Goal: Find specific page/section: Find specific page/section

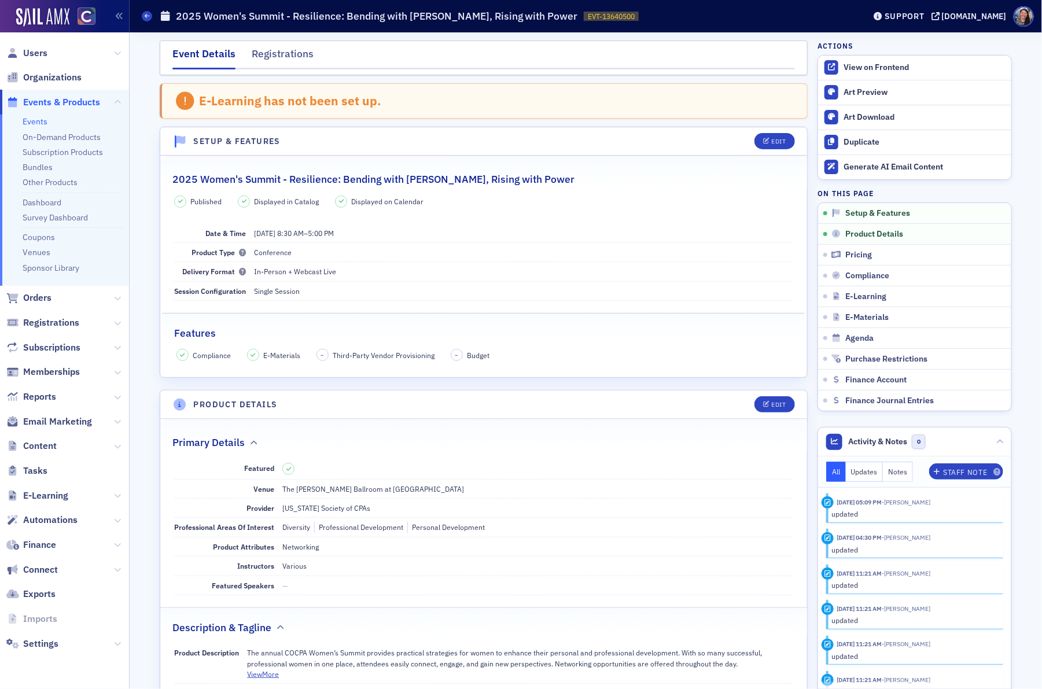
click at [35, 124] on link "Events" at bounding box center [35, 121] width 25 height 10
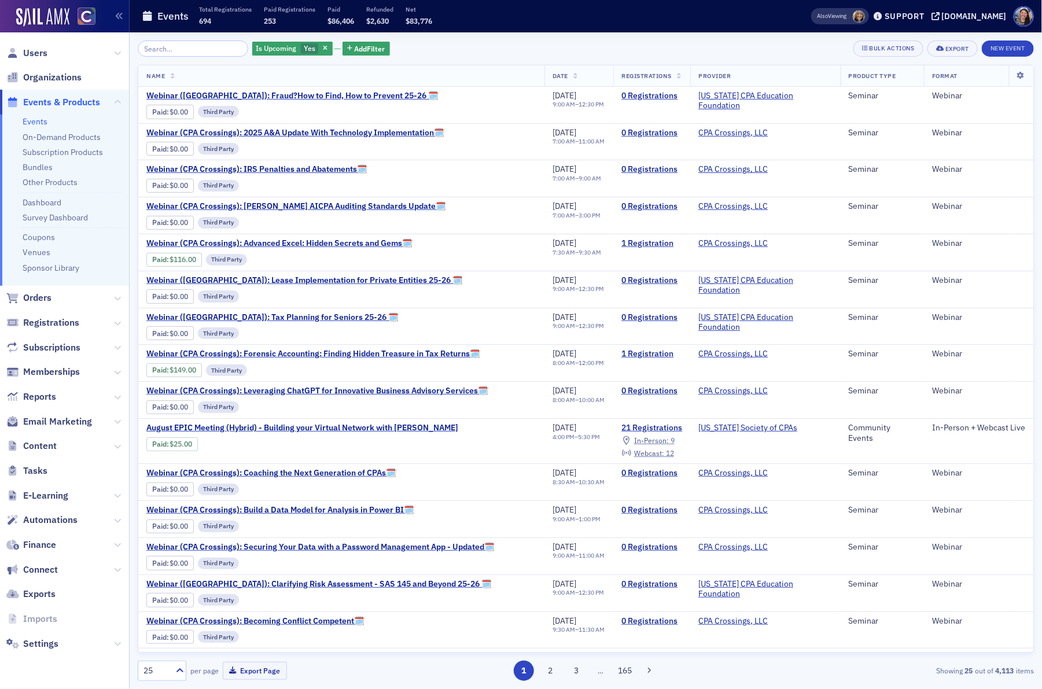
click at [157, 49] on input "search" at bounding box center [193, 48] width 110 height 16
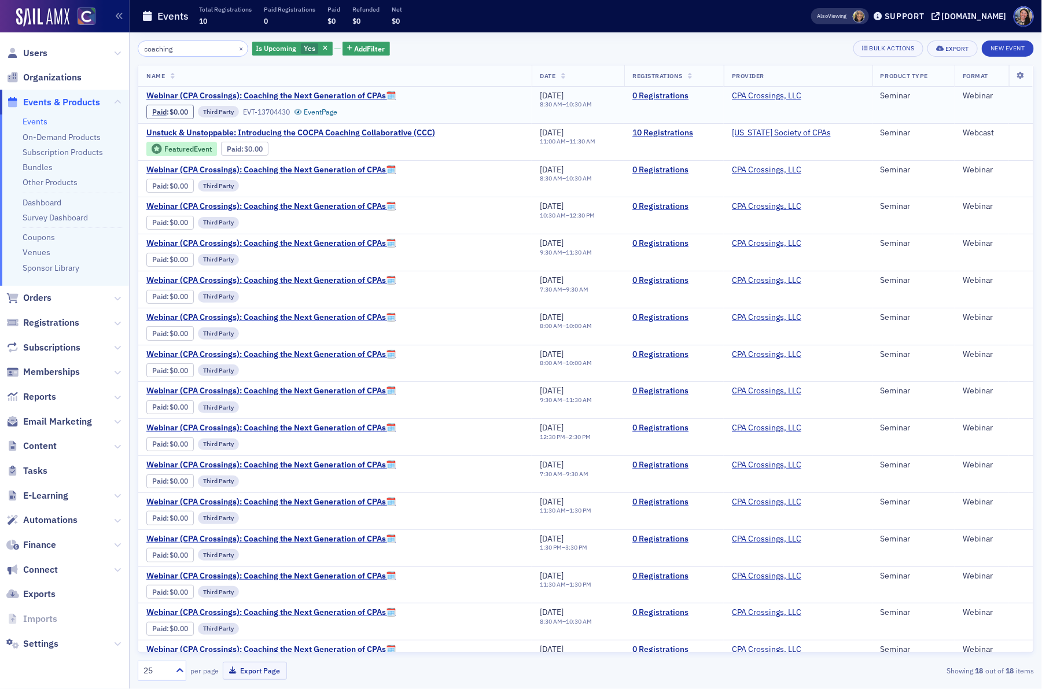
type input "coaching"
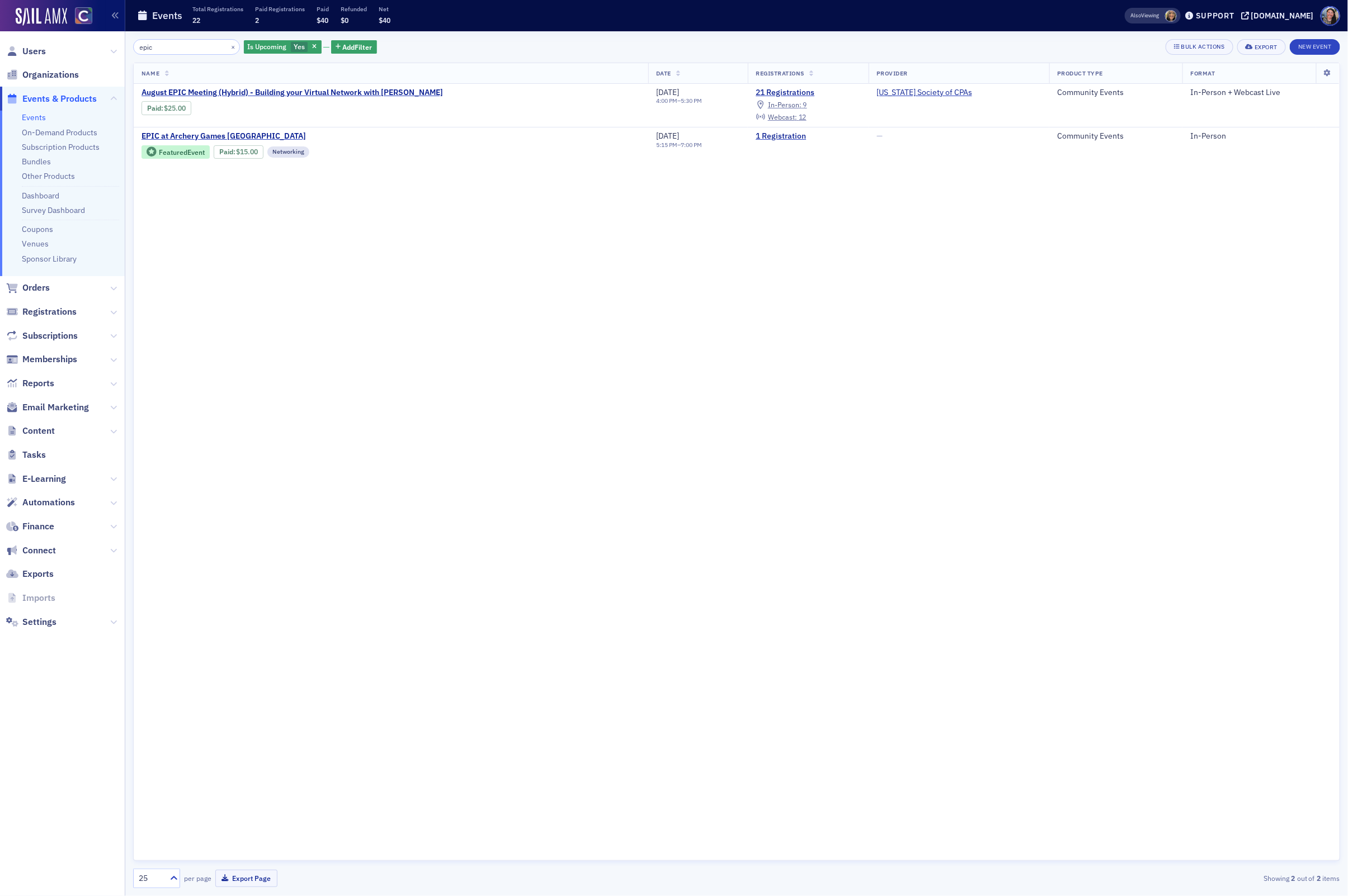
click at [424, 491] on div "Name Date Registrations Provider Product Type Format August EPIC Meeting (Hybri…" at bounding box center [737, 462] width 1207 height 798
click at [38, 433] on span "Content" at bounding box center [39, 431] width 33 height 13
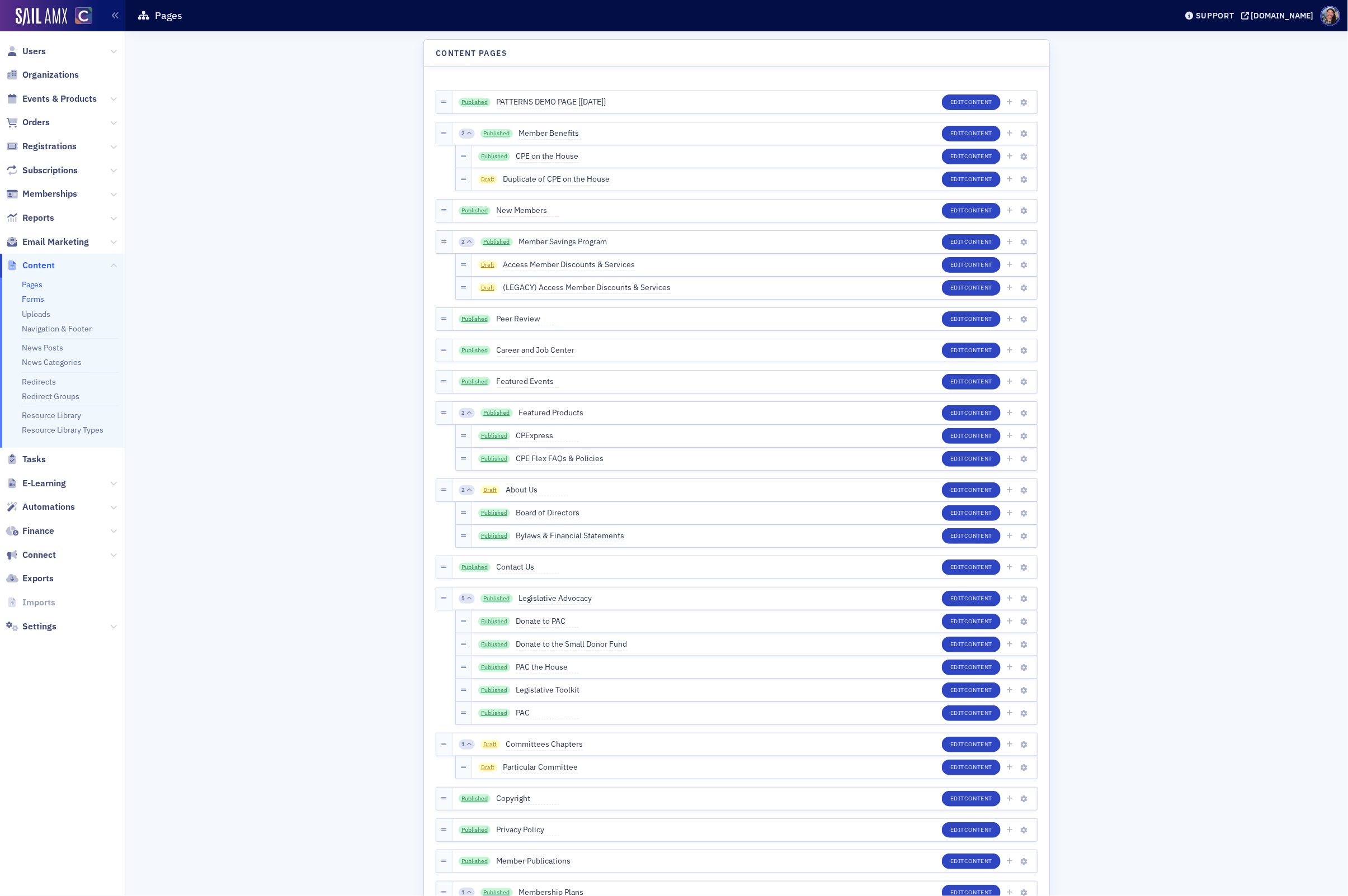
click at [35, 297] on link "Forms" at bounding box center [33, 299] width 22 height 10
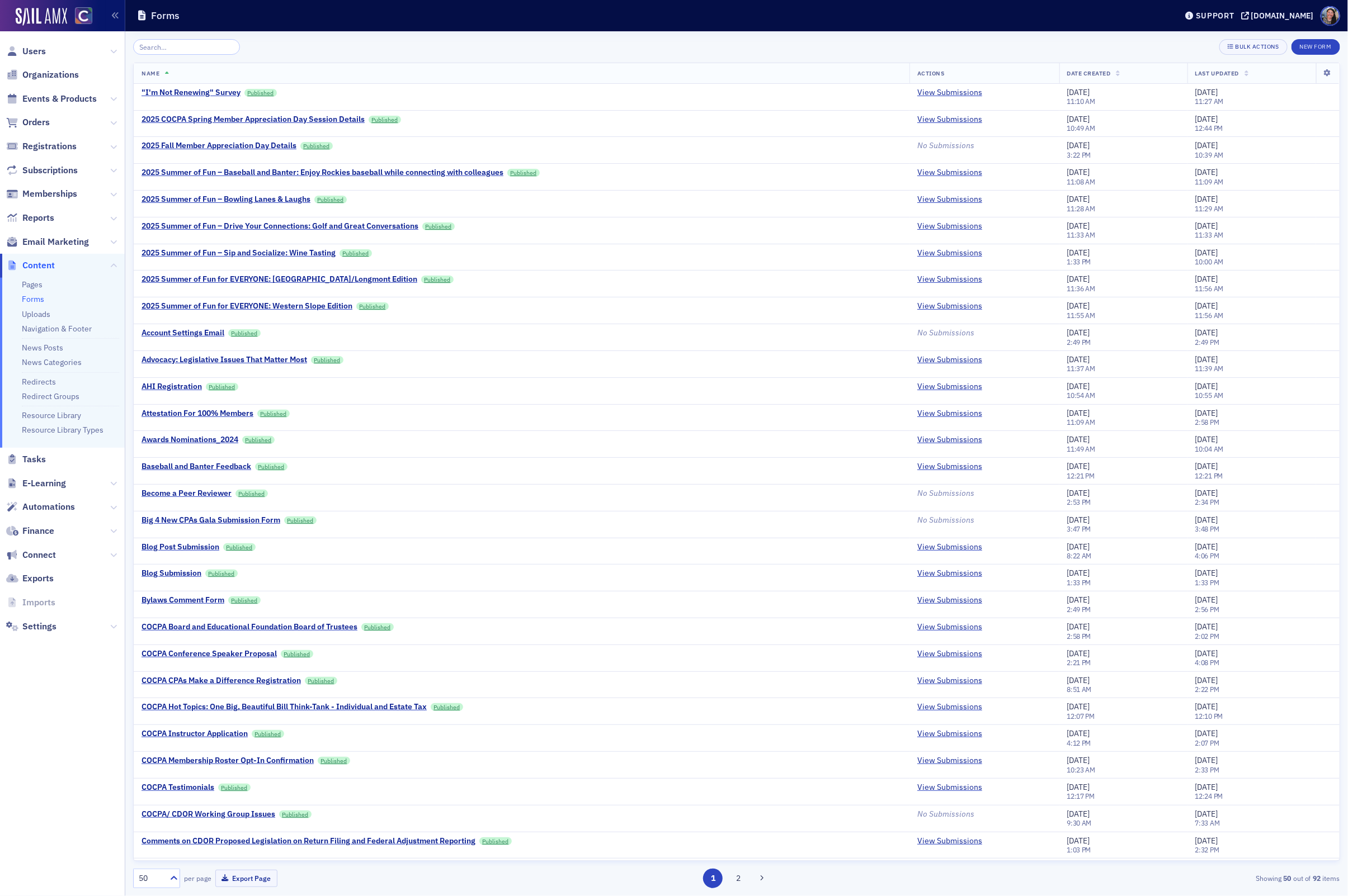
click at [199, 47] on input "search" at bounding box center [187, 46] width 106 height 15
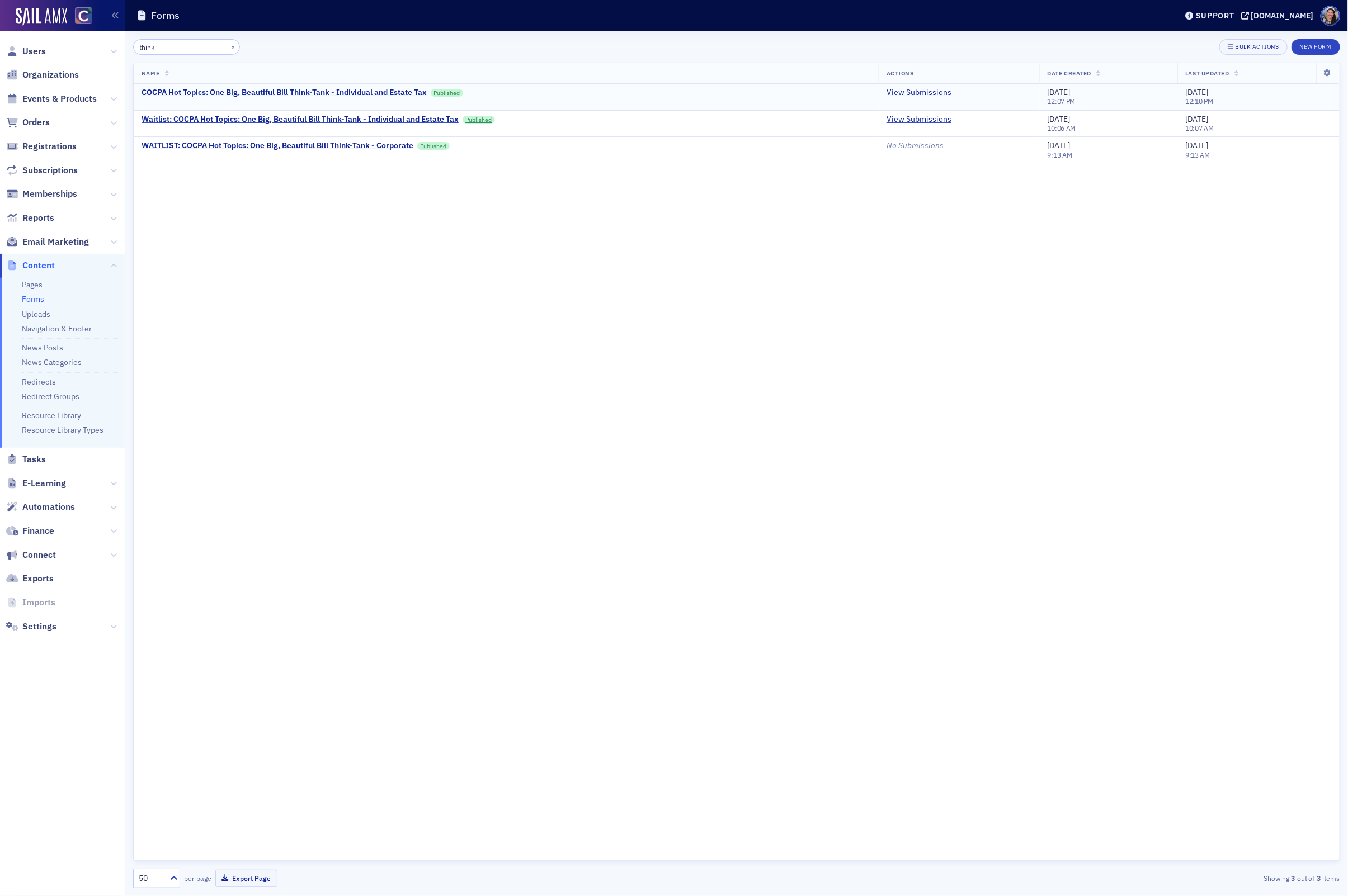
type input "think"
click at [902, 92] on link "View Submissions" at bounding box center [919, 93] width 65 height 10
click at [930, 121] on link "View Submissions" at bounding box center [919, 120] width 65 height 10
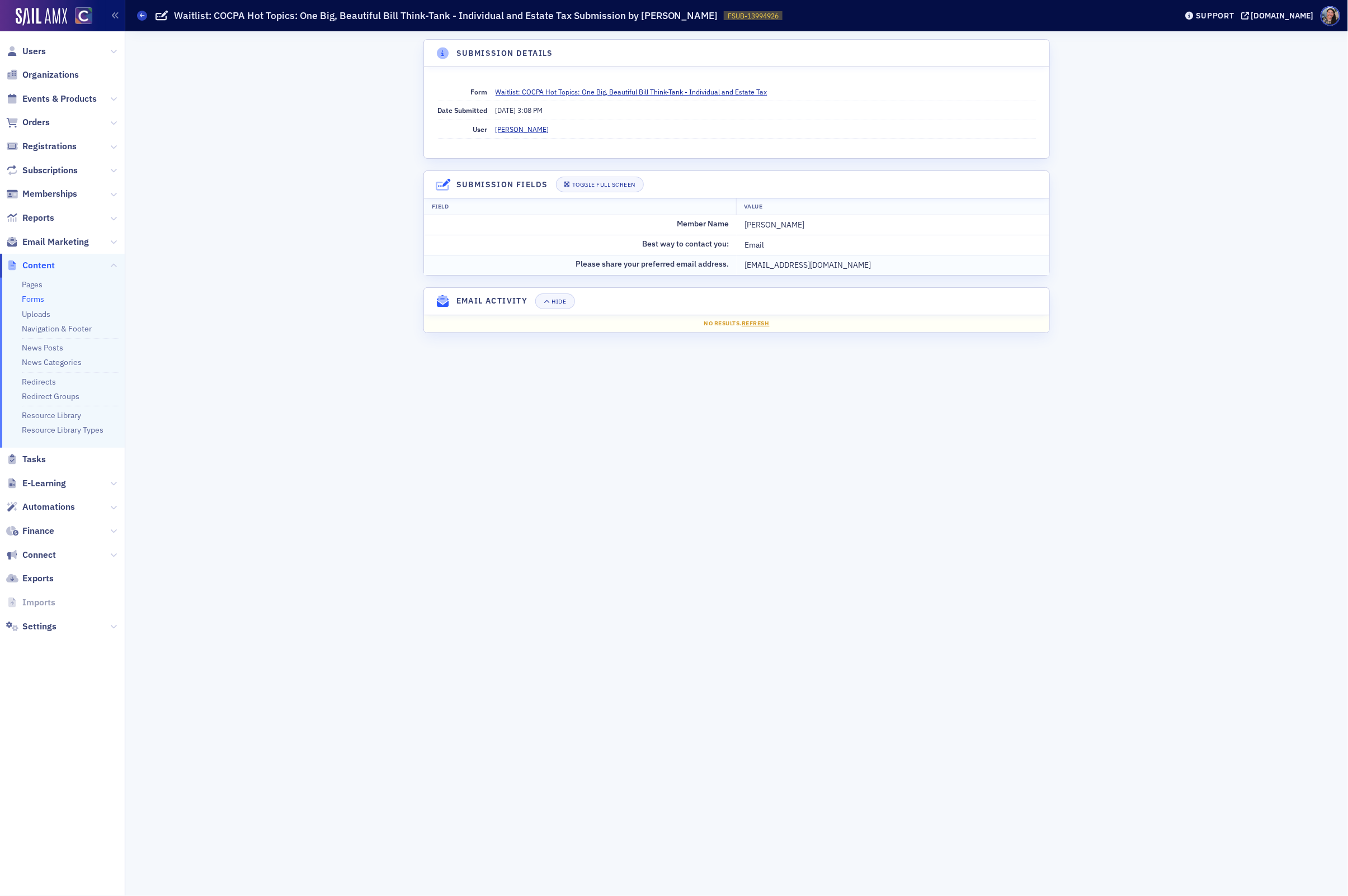
click at [767, 270] on div "[EMAIL_ADDRESS][DOMAIN_NAME]" at bounding box center [893, 265] width 297 height 12
click at [767, 270] on div "wtwcpa@aol.com" at bounding box center [893, 265] width 297 height 12
copy div "wtwcpa@aol.com"
click at [53, 99] on span "Events & Products" at bounding box center [59, 99] width 74 height 13
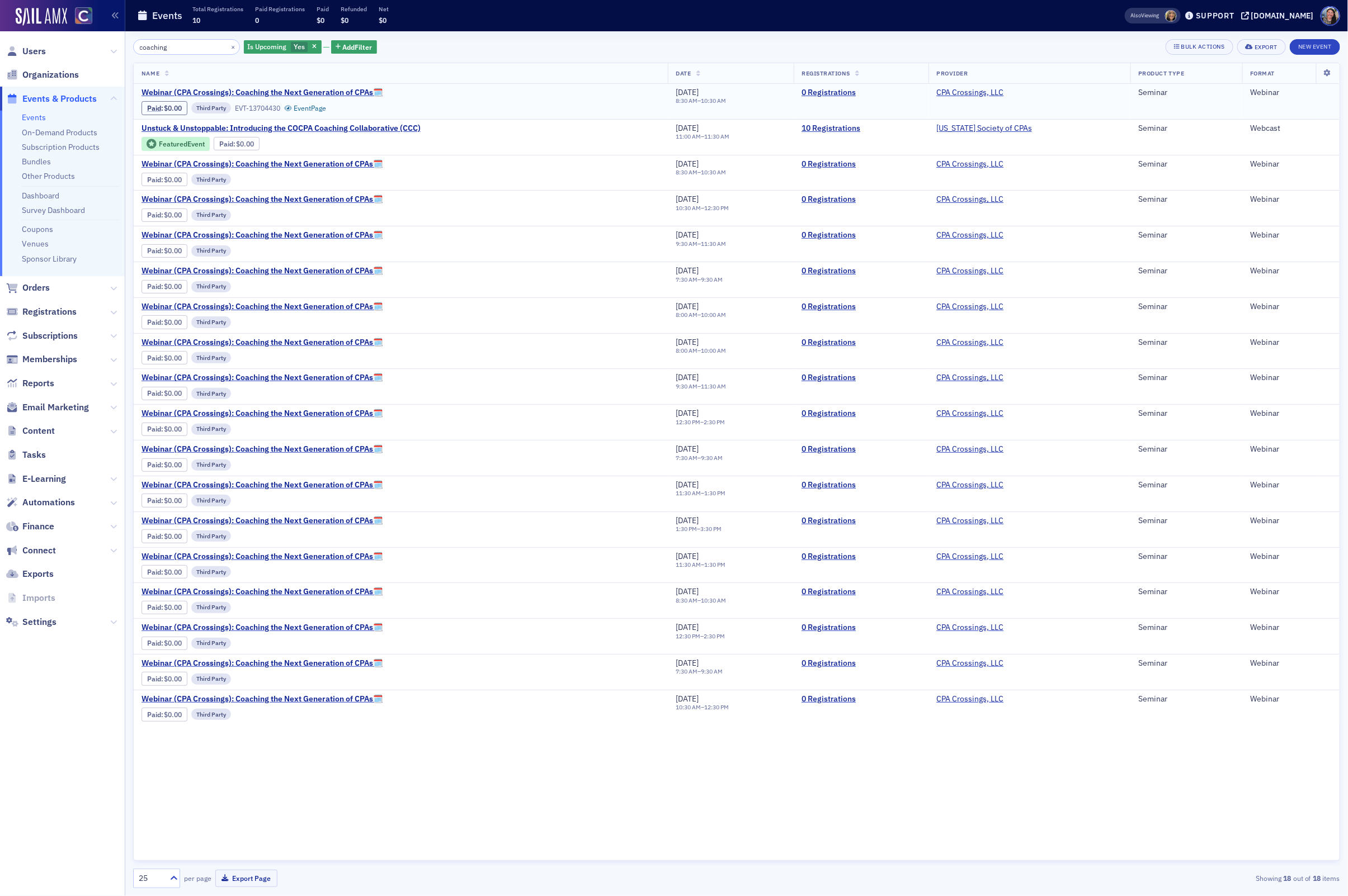
type input "coaching"
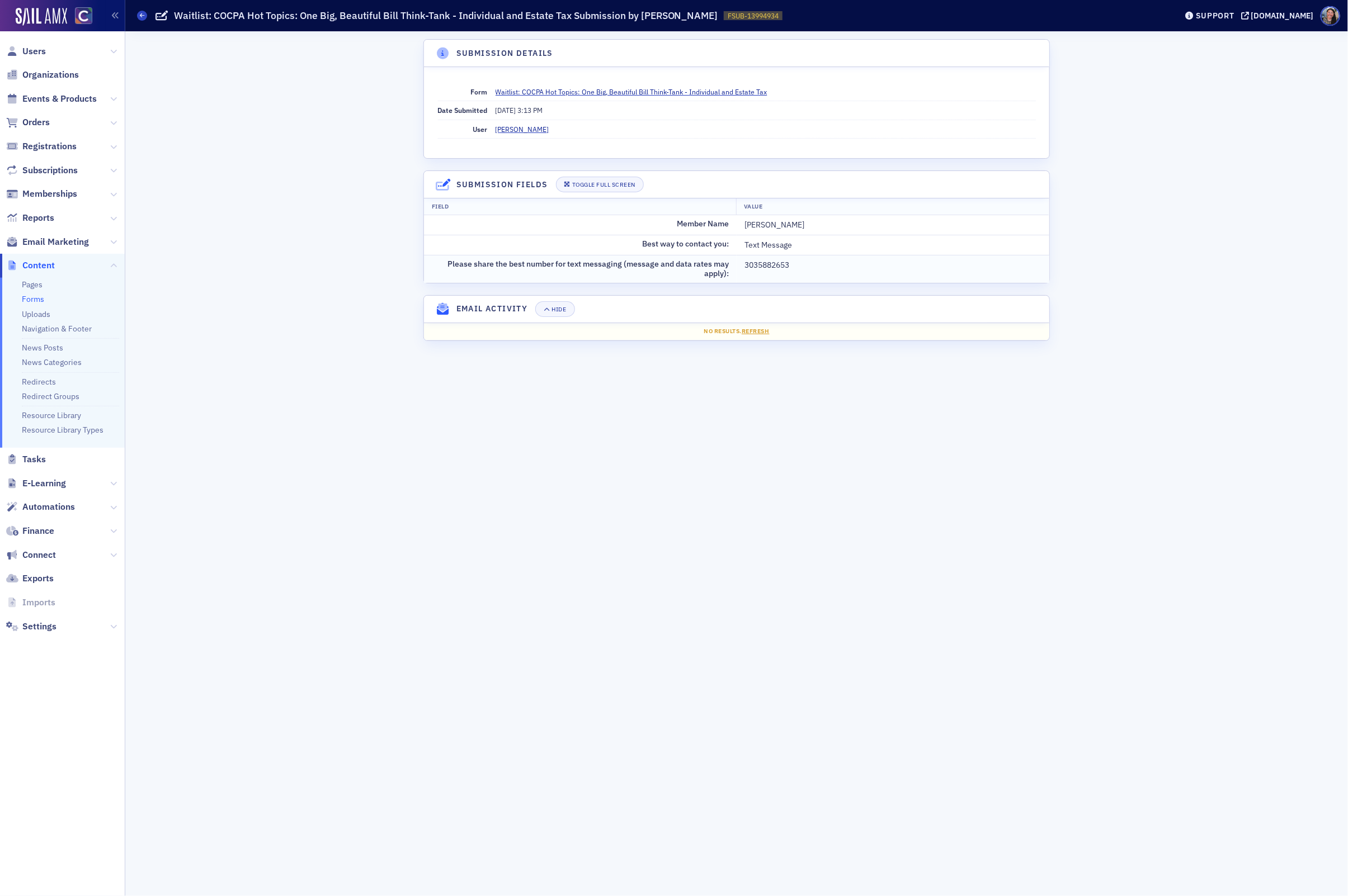
click at [773, 267] on div "3035882653" at bounding box center [893, 265] width 297 height 12
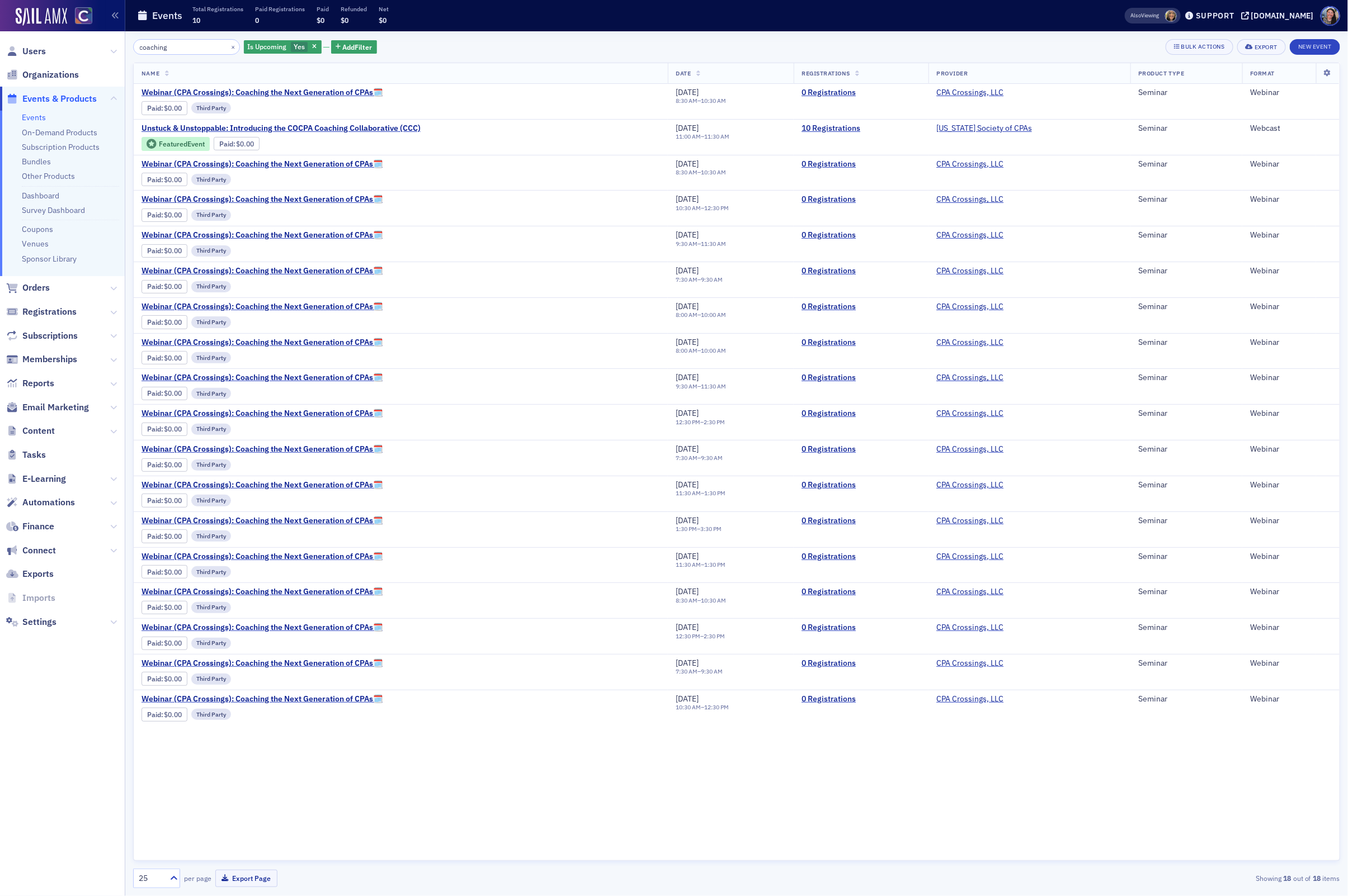
drag, startPoint x: 177, startPoint y: 45, endPoint x: 45, endPoint y: 47, distance: 132.0
click at [45, 47] on div "Users Organizations Events & Products Events On-Demand Products Subscription Pr…" at bounding box center [674, 448] width 1348 height 896
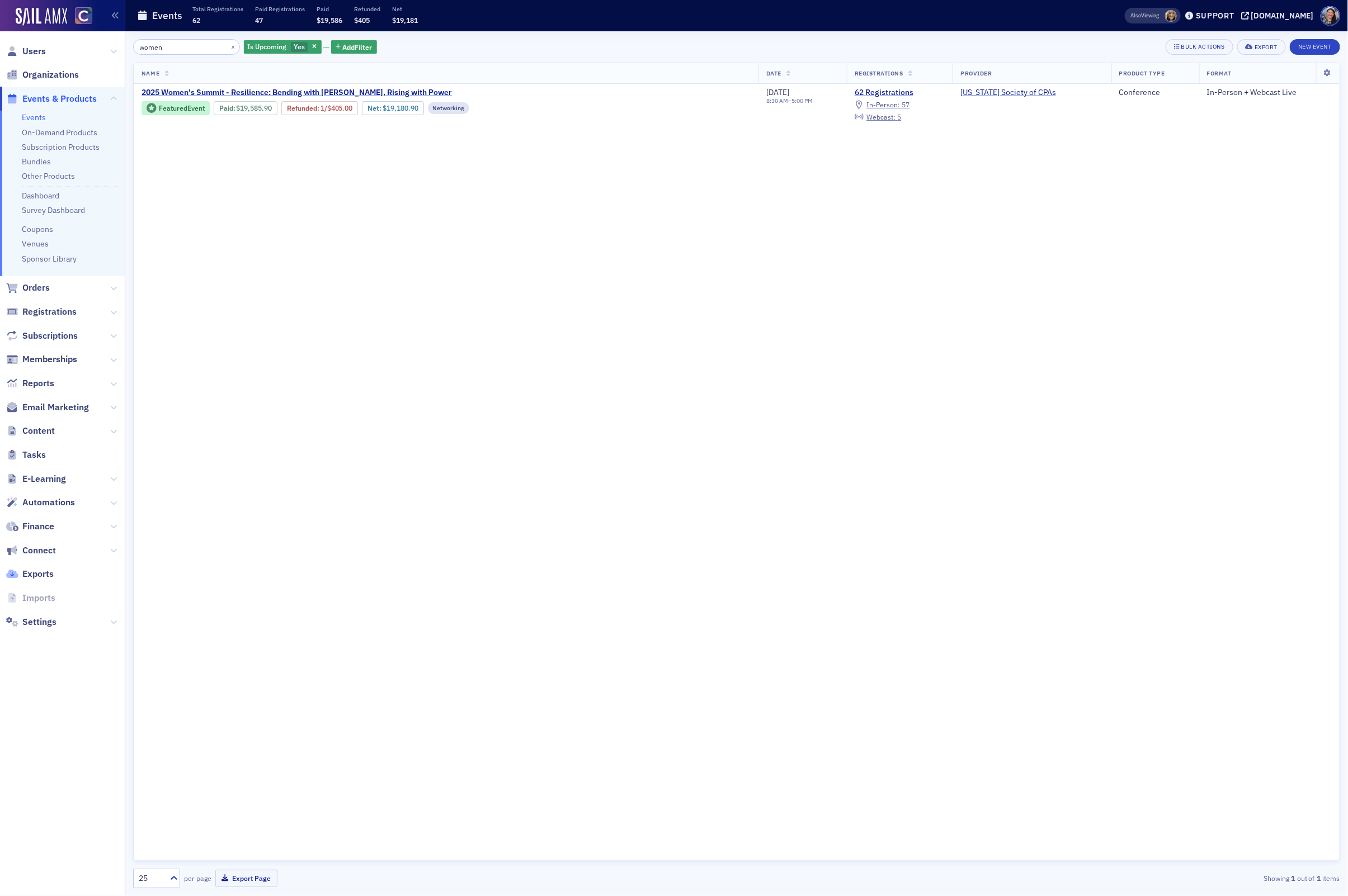
type input "women"
click at [900, 104] on span "In-Person :" at bounding box center [883, 104] width 34 height 9
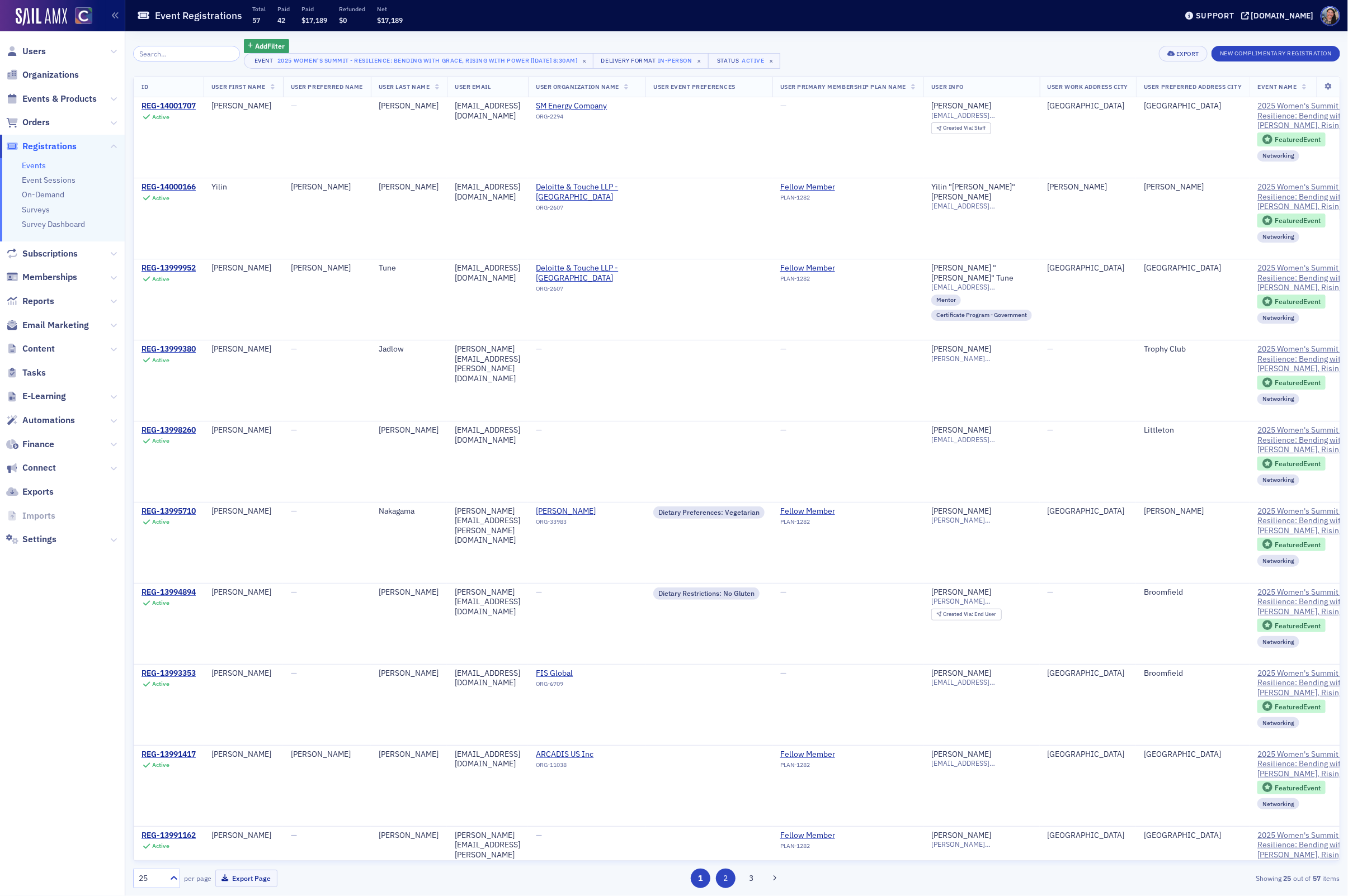
click at [725, 877] on button "2" at bounding box center [725, 879] width 19 height 19
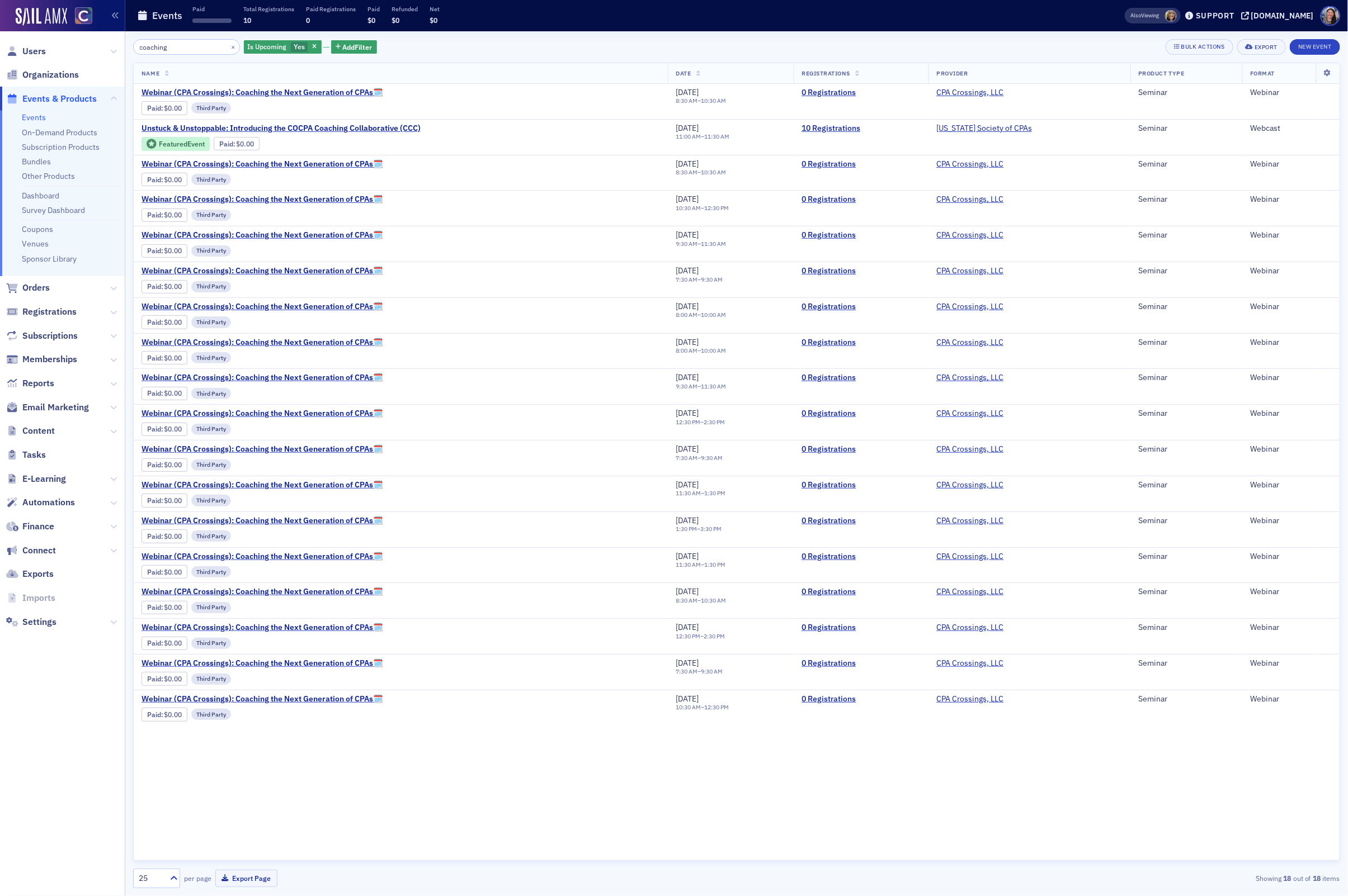
drag, startPoint x: 192, startPoint y: 50, endPoint x: -59, endPoint y: 19, distance: 252.9
click at [0, 19] on html "Users Organizations Events & Products Events On-Demand Products Subscription Pr…" at bounding box center [674, 448] width 1348 height 896
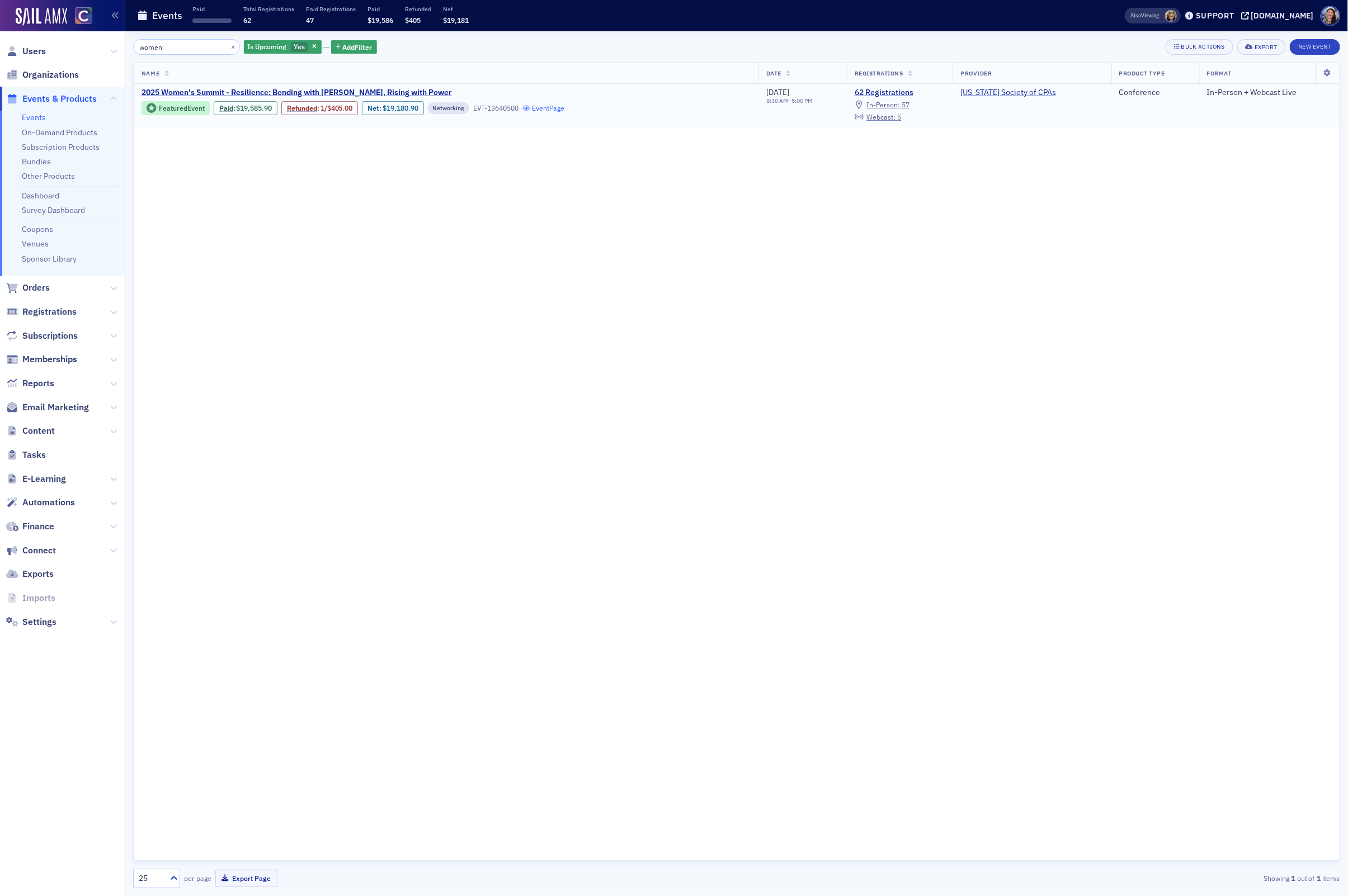
type input "women"
click at [552, 106] on link "Event Page" at bounding box center [543, 108] width 43 height 9
click at [363, 90] on span "2025 Women's Summit - Resilience: Bending with [PERSON_NAME], Rising with Power" at bounding box center [296, 93] width 310 height 10
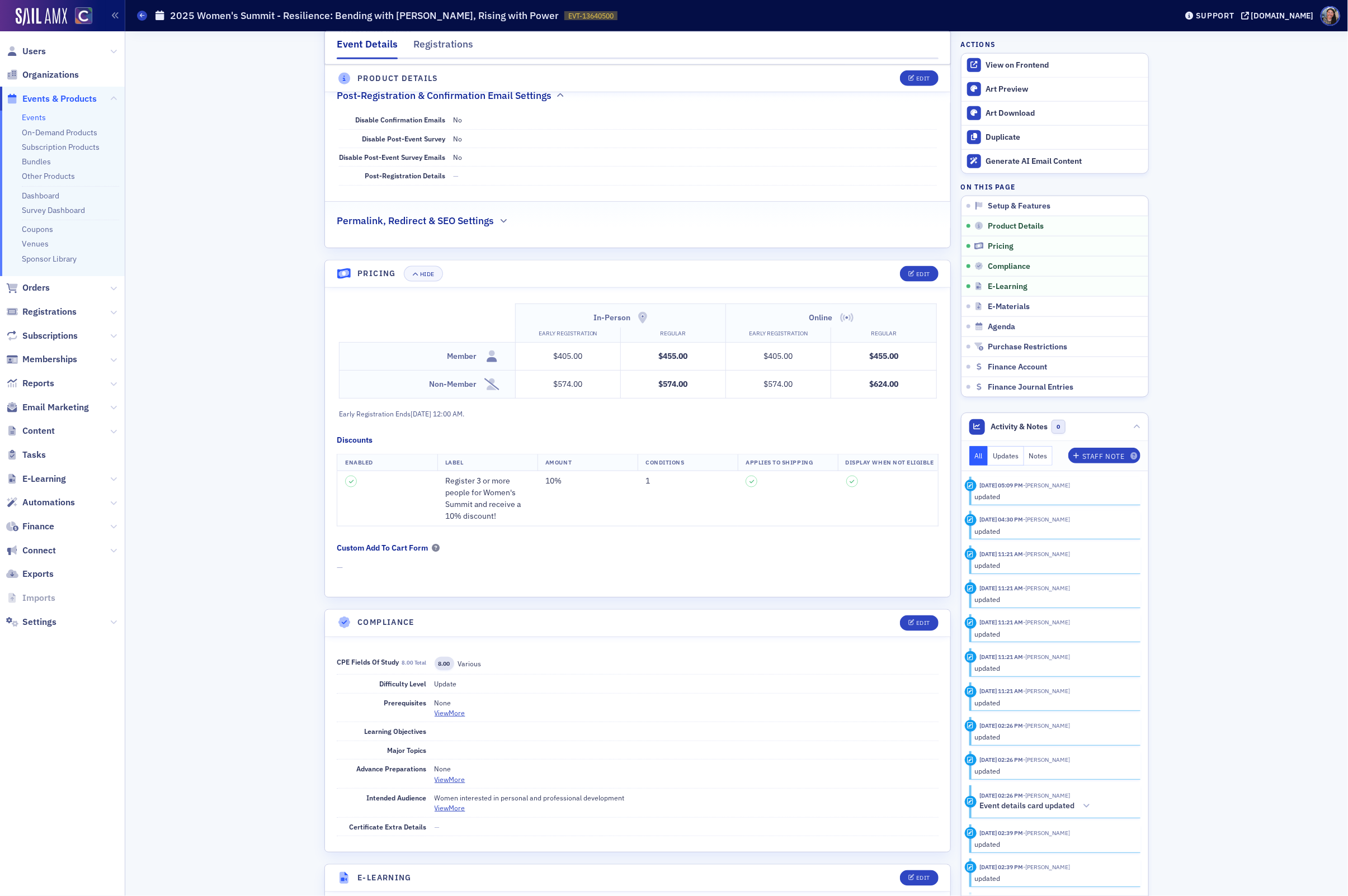
scroll to position [1275, 0]
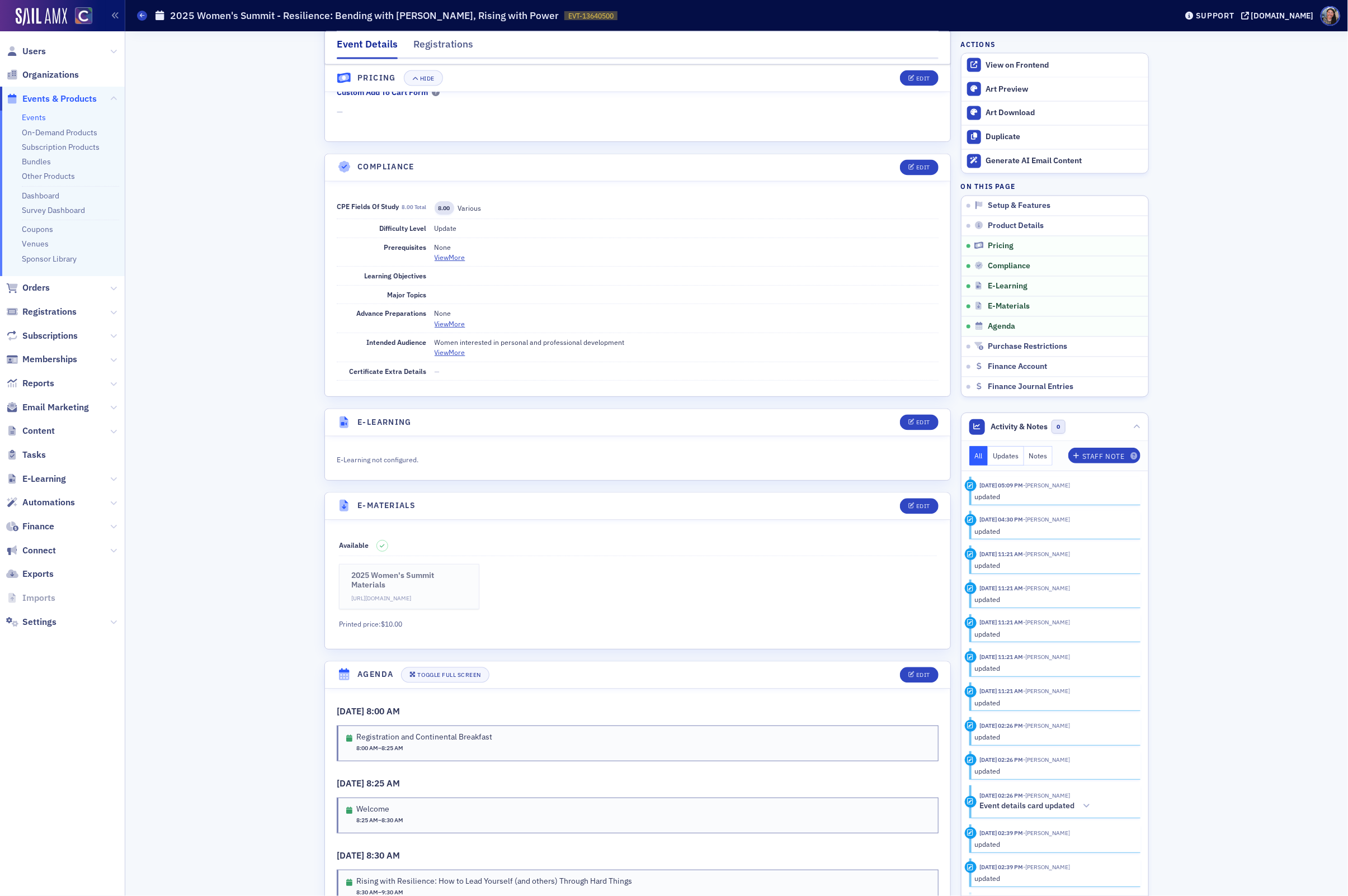
click at [383, 591] on h3 "2025 Women's Summit Materials" at bounding box center [409, 580] width 116 height 19
